Goal: Find specific page/section: Find specific page/section

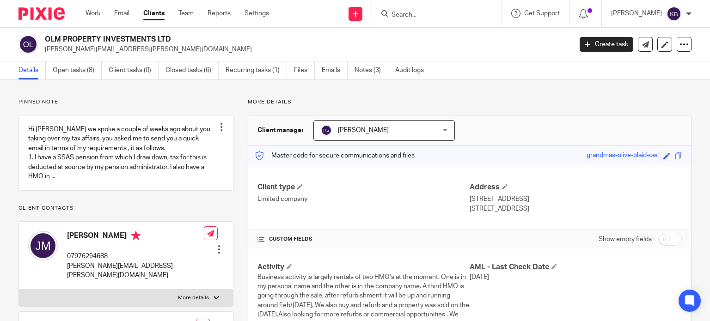
click at [408, 13] on input "Search" at bounding box center [431, 15] width 83 height 8
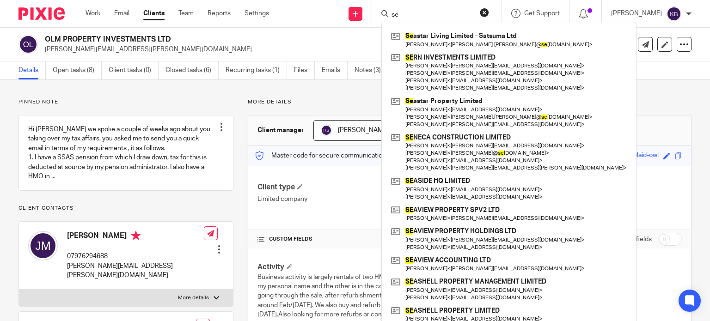
type input "s"
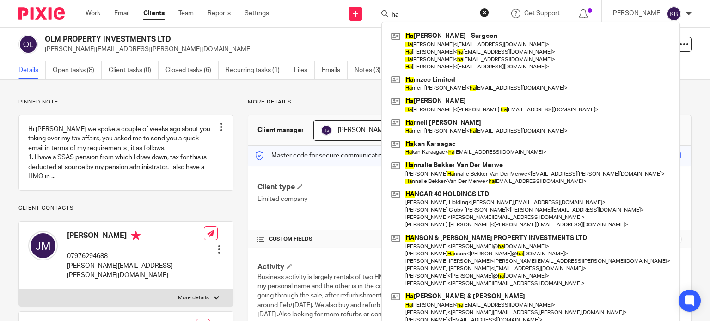
type input "h"
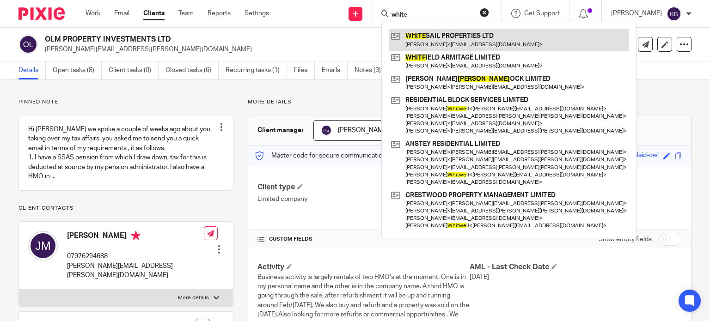
type input "white"
click at [431, 39] on link at bounding box center [509, 39] width 240 height 21
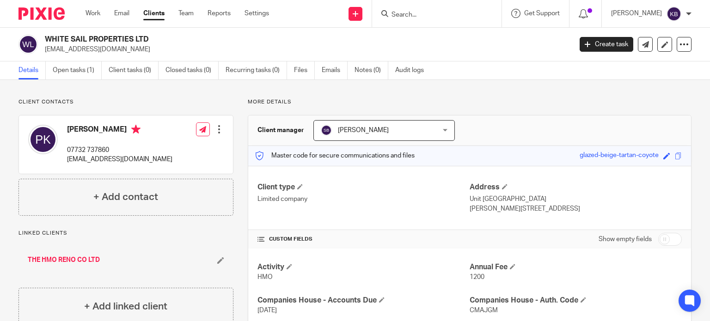
click at [425, 16] on input "Search" at bounding box center [431, 15] width 83 height 8
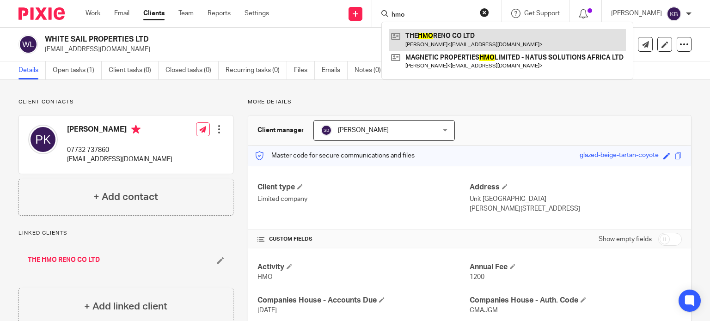
type input "hmo"
click at [429, 41] on link at bounding box center [507, 39] width 237 height 21
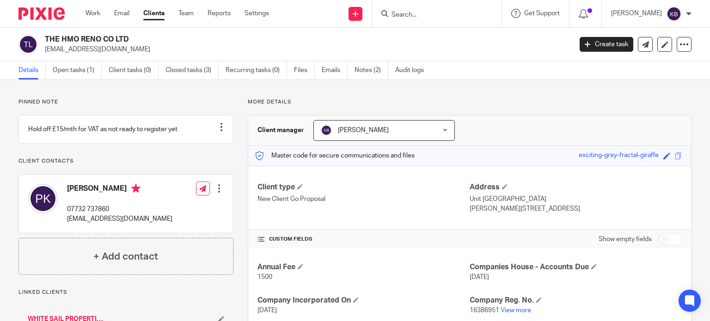
click at [410, 12] on input "Search" at bounding box center [431, 15] width 83 height 8
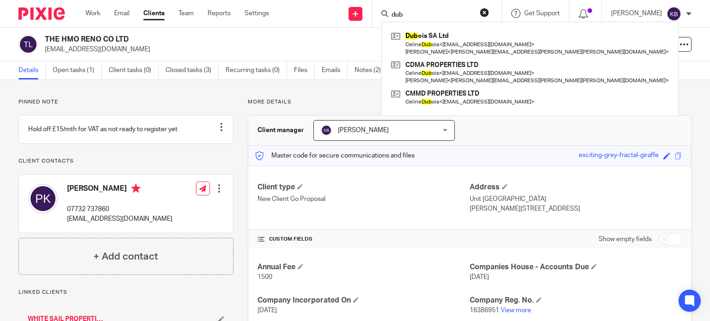
type input "dub"
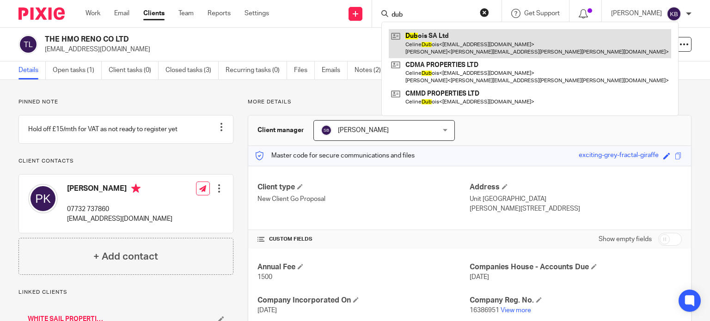
click at [427, 45] on link at bounding box center [530, 43] width 282 height 29
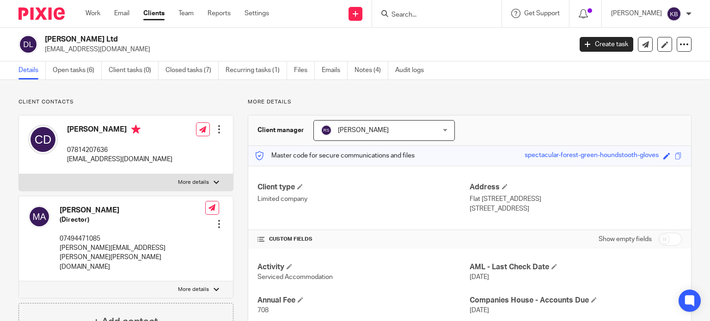
drag, startPoint x: 46, startPoint y: 49, endPoint x: 127, endPoint y: 52, distance: 81.4
click at [127, 52] on p "[EMAIL_ADDRESS][DOMAIN_NAME]" at bounding box center [305, 49] width 521 height 9
copy p "[EMAIL_ADDRESS][DOMAIN_NAME]"
click at [415, 13] on input "Search" at bounding box center [431, 15] width 83 height 8
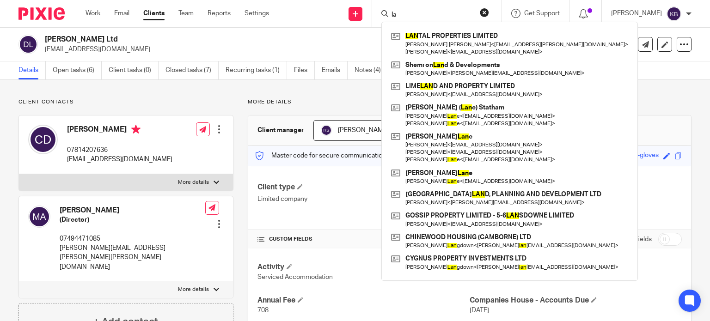
type input "l"
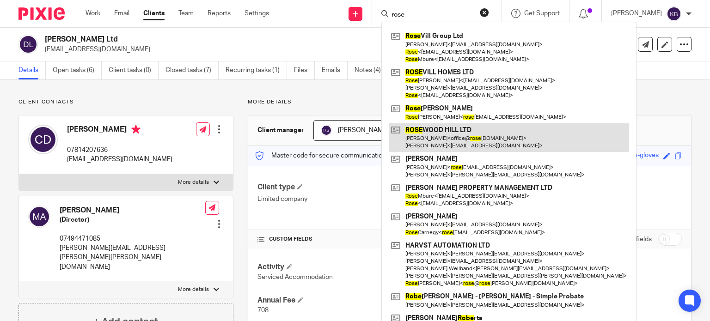
type input "rose"
click at [442, 137] on link at bounding box center [509, 137] width 240 height 29
